Goal: Check status

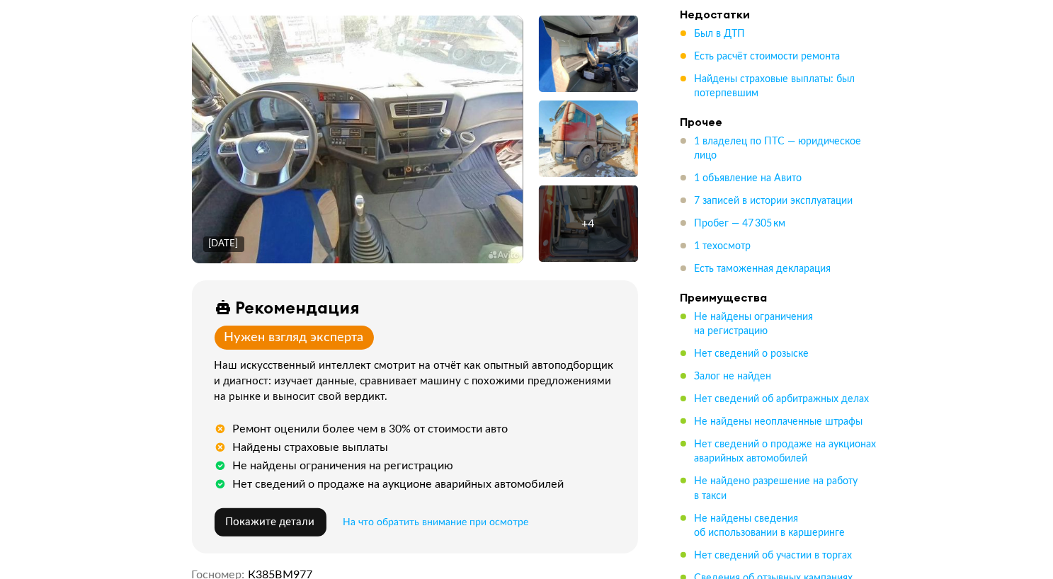
scroll to position [255, 0]
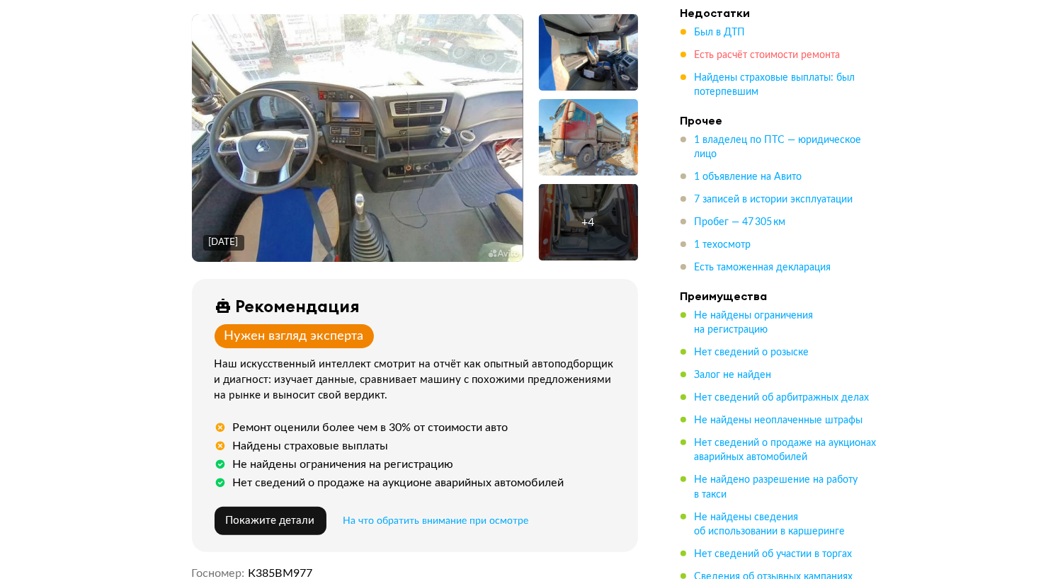
click at [746, 57] on span "Есть расчёт стоимости ремонта" at bounding box center [768, 55] width 146 height 10
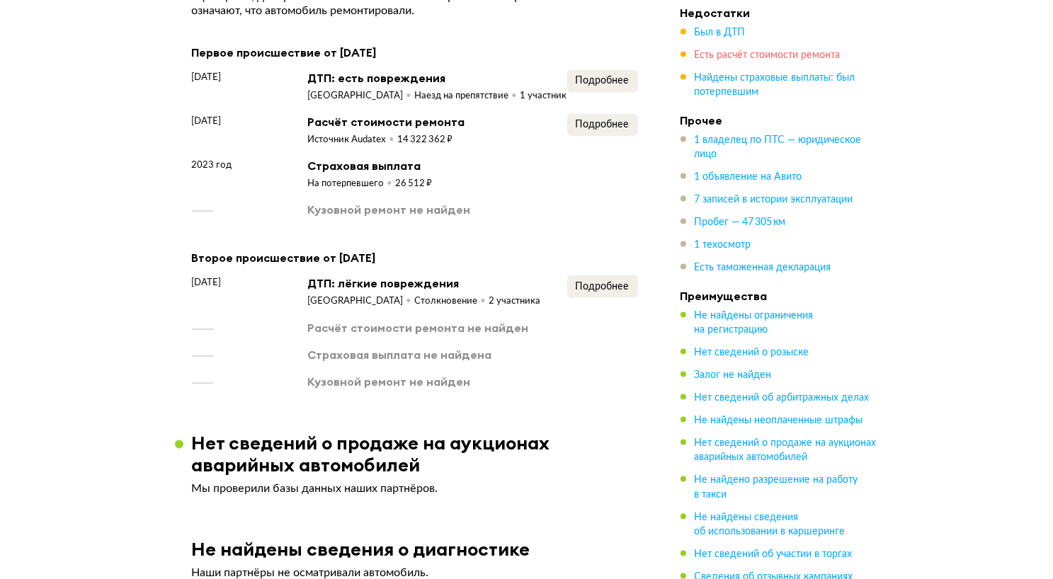
scroll to position [2042, 0]
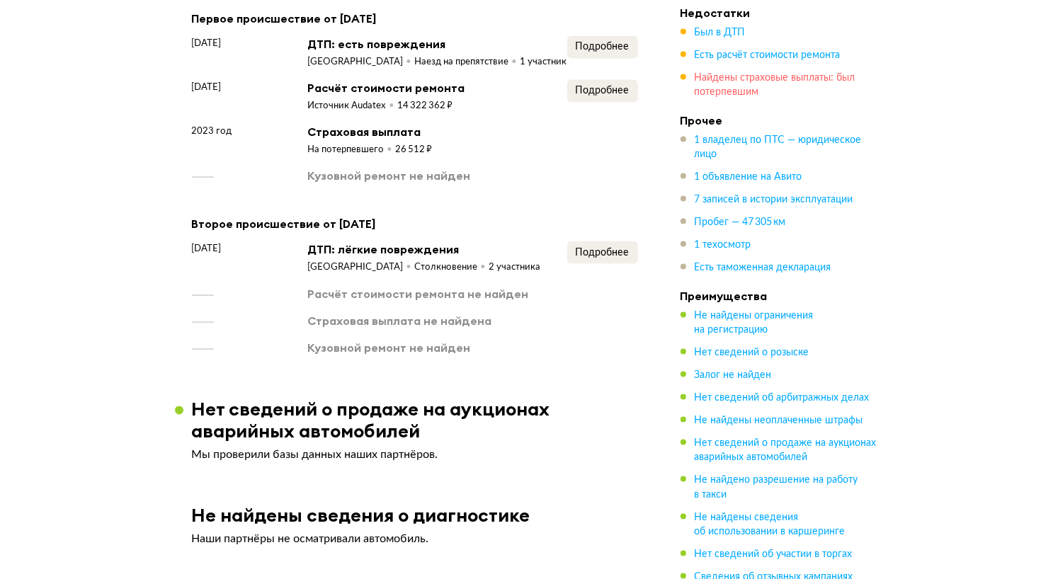
click at [747, 74] on span "Найдены страховые выплаты: был потерпевшим" at bounding box center [775, 85] width 161 height 24
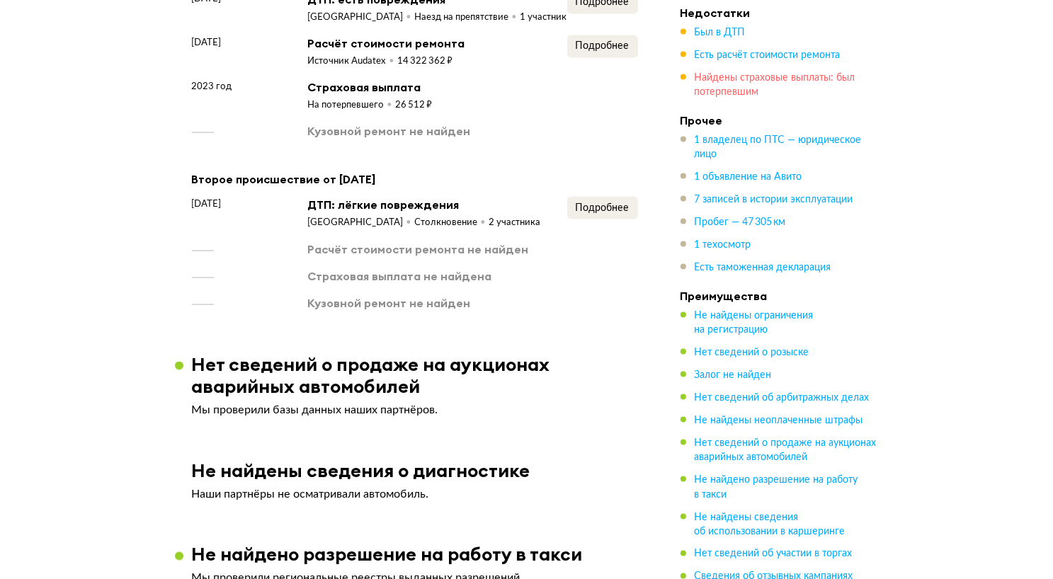
scroll to position [2087, 0]
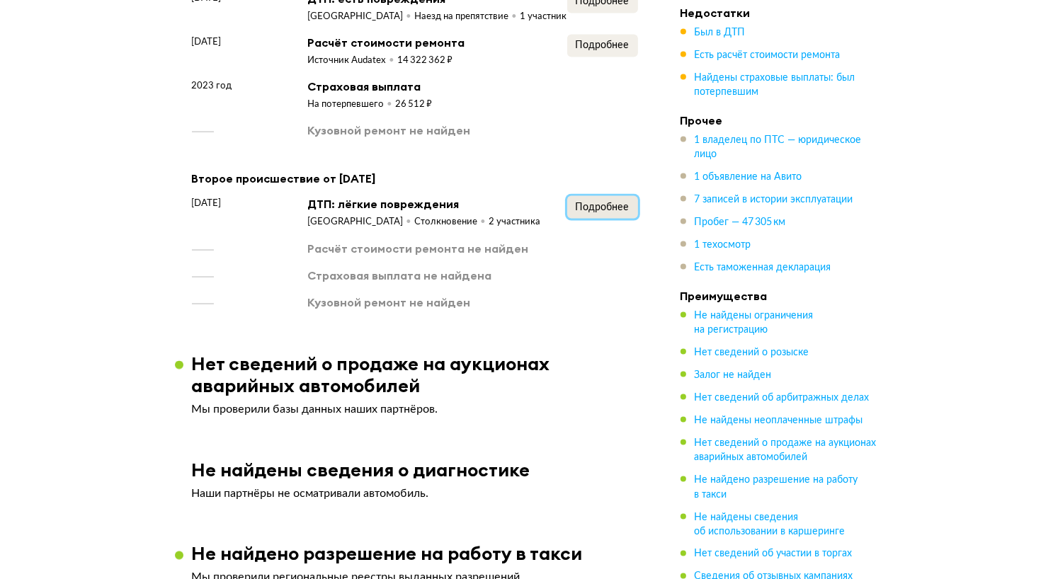
click at [600, 203] on span "Подробнее" at bounding box center [603, 207] width 54 height 10
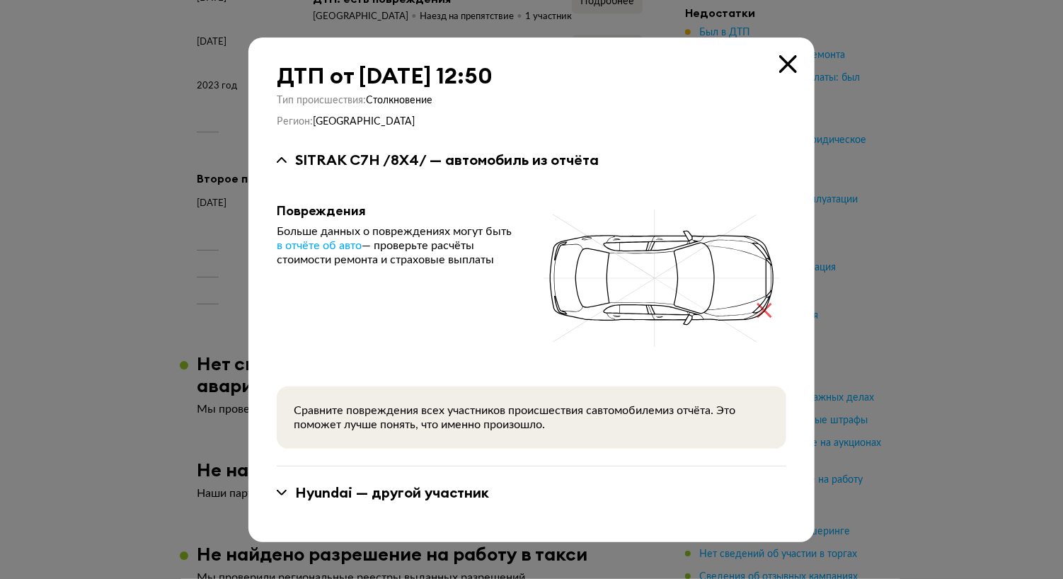
click at [791, 57] on icon at bounding box center [789, 64] width 18 height 18
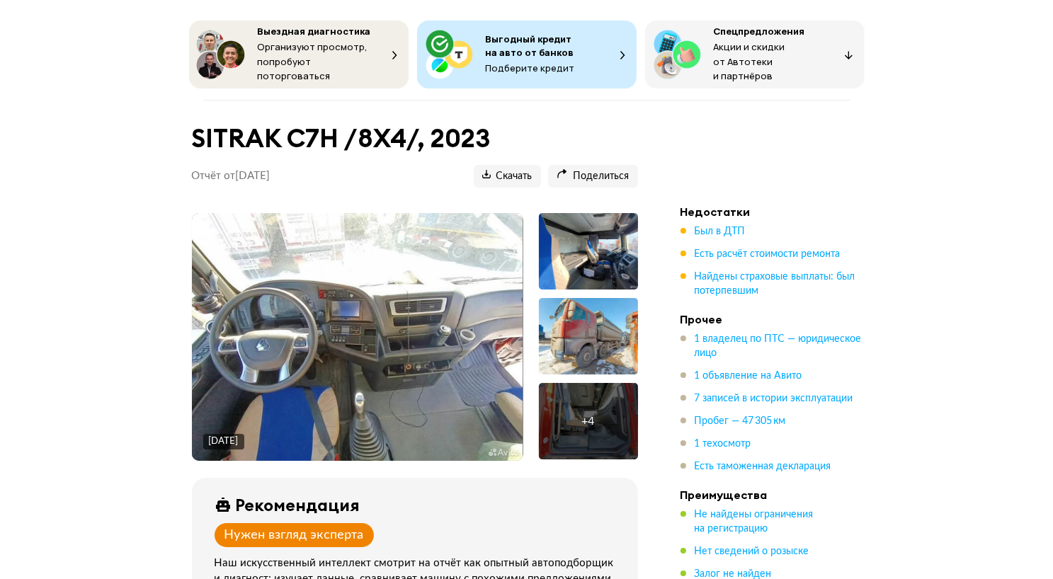
scroll to position [0, 0]
